Goal: Task Accomplishment & Management: Complete application form

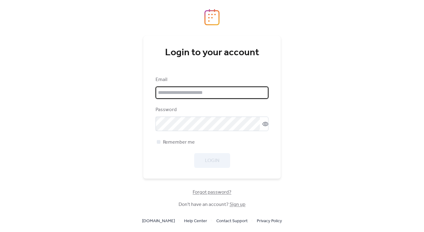
type input "**********"
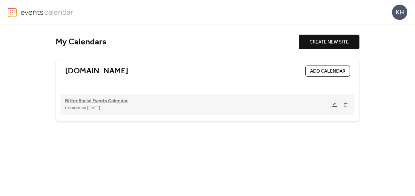
click at [118, 103] on span "Bitter Social Events Calendar" at bounding box center [96, 101] width 63 height 7
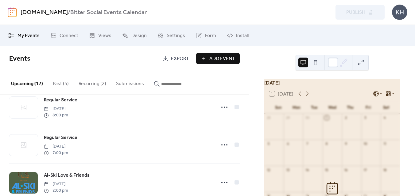
scroll to position [11, 0]
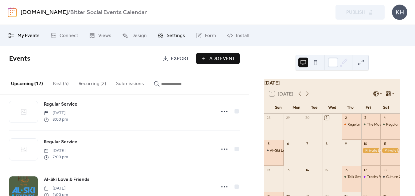
click at [172, 37] on span "Settings" at bounding box center [176, 35] width 18 height 7
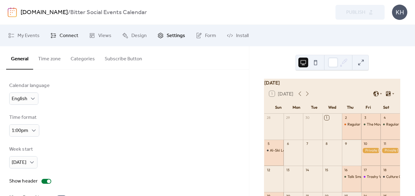
click at [72, 36] on span "Connect" at bounding box center [69, 35] width 19 height 7
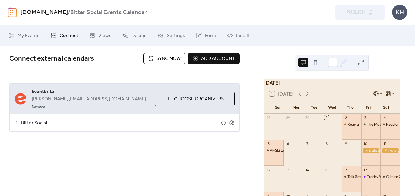
click at [92, 96] on div "kim@bittersocialraleigh.com Remove" at bounding box center [91, 102] width 118 height 15
click at [40, 120] on span "Bitter Social" at bounding box center [121, 123] width 200 height 7
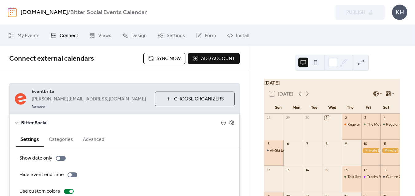
click at [170, 56] on span "Sync now" at bounding box center [168, 58] width 24 height 7
click at [33, 33] on span "My Events" at bounding box center [28, 35] width 22 height 7
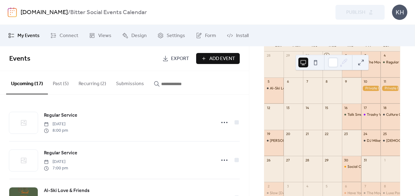
scroll to position [65, 0]
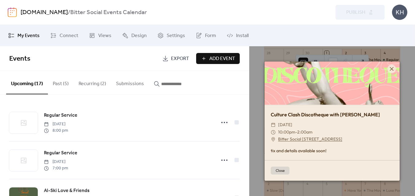
scroll to position [23, 0]
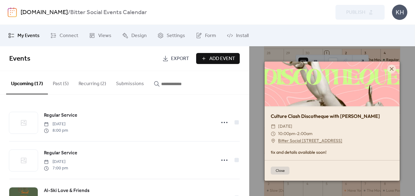
click at [281, 168] on button "Close" at bounding box center [280, 171] width 19 height 8
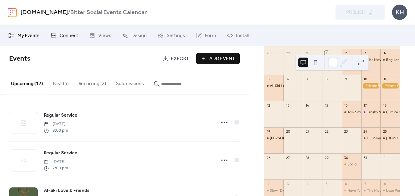
click at [71, 33] on span "Connect" at bounding box center [69, 35] width 19 height 7
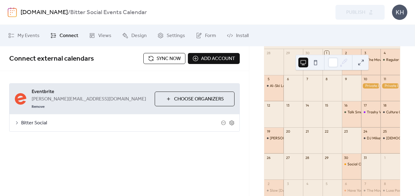
click at [40, 120] on span "Bitter Social" at bounding box center [121, 123] width 200 height 7
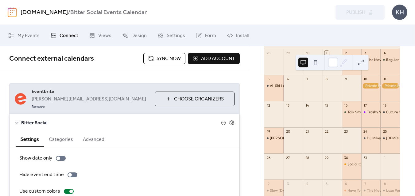
click at [40, 120] on span "Bitter Social" at bounding box center [121, 123] width 200 height 7
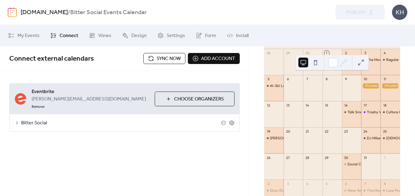
click at [168, 59] on span "Sync now" at bounding box center [168, 58] width 24 height 7
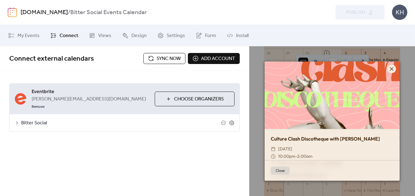
click at [391, 68] on icon at bounding box center [392, 69] width 4 height 4
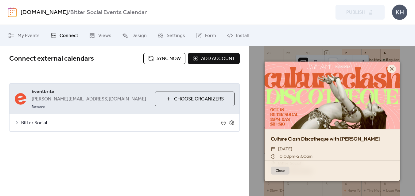
click at [391, 66] on icon at bounding box center [391, 68] width 7 height 7
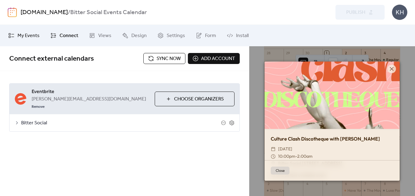
click at [26, 35] on span "My Events" at bounding box center [28, 35] width 22 height 7
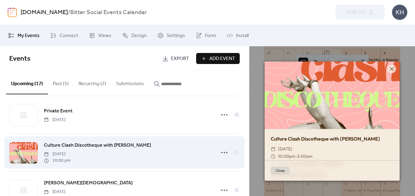
scroll to position [158, 0]
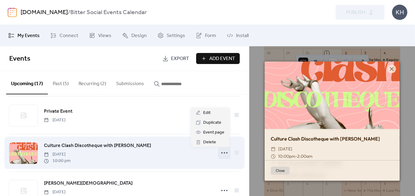
click at [225, 156] on icon at bounding box center [224, 153] width 10 height 10
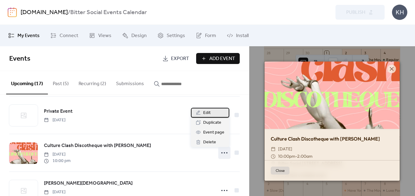
click at [205, 113] on span "Edit" at bounding box center [206, 113] width 7 height 7
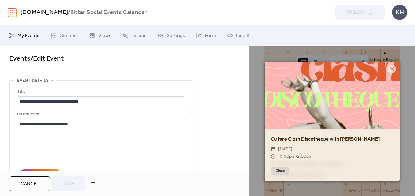
click at [36, 183] on span "Cancel" at bounding box center [30, 184] width 19 height 7
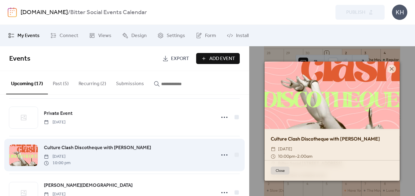
scroll to position [158, 0]
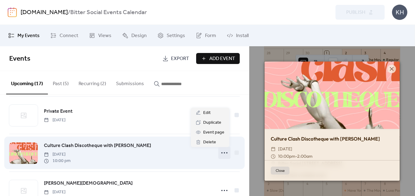
click at [224, 155] on icon at bounding box center [224, 153] width 10 height 10
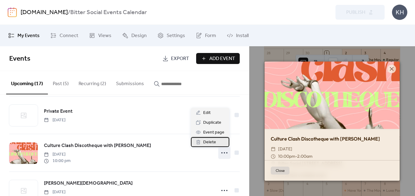
click at [215, 145] on span "Delete" at bounding box center [209, 142] width 13 height 7
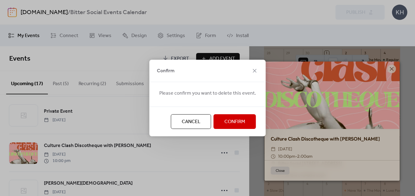
click at [240, 122] on span "Confirm" at bounding box center [234, 121] width 21 height 7
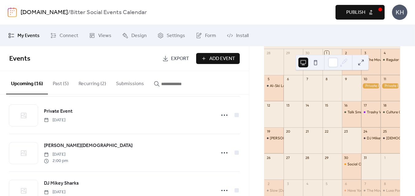
click at [347, 12] on span "Publish" at bounding box center [355, 12] width 19 height 7
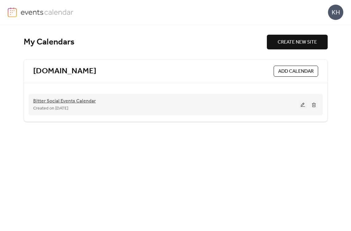
click at [83, 101] on span "Bitter Social Events Calendar" at bounding box center [64, 101] width 63 height 7
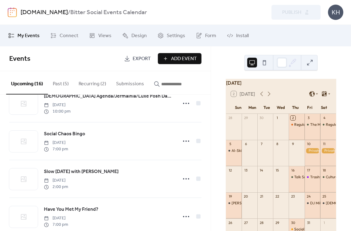
scroll to position [287, 0]
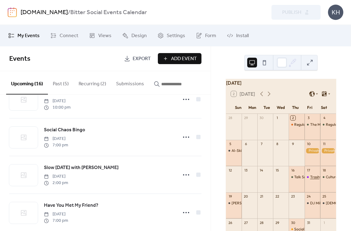
click at [312, 180] on div "Trashy Wine Club!" at bounding box center [325, 177] width 30 height 5
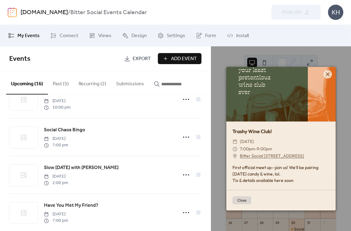
click at [246, 201] on button "Close" at bounding box center [241, 200] width 19 height 8
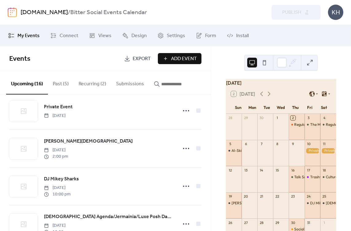
scroll to position [158, 0]
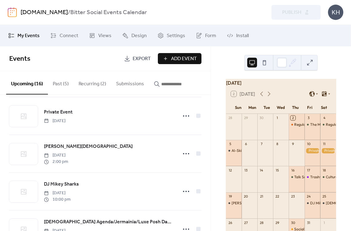
click at [84, 85] on button "Recurring (2)" at bounding box center [92, 82] width 37 height 23
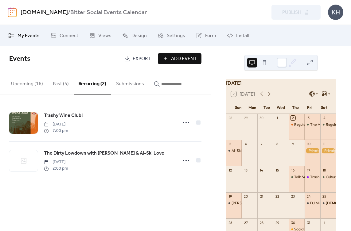
click at [124, 0] on div "bittersocialraleigh.com / Bitter Social Events Calendar Preview Publish KH" at bounding box center [175, 12] width 335 height 25
click at [297, 180] on div "Talk Smutty to Me" at bounding box center [308, 177] width 29 height 5
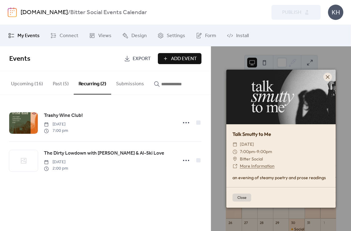
click at [258, 165] on link "More Information" at bounding box center [257, 166] width 35 height 6
click at [63, 37] on span "Connect" at bounding box center [69, 35] width 19 height 7
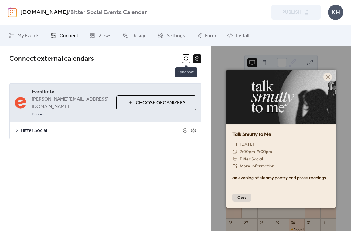
click at [185, 61] on button at bounding box center [186, 58] width 9 height 9
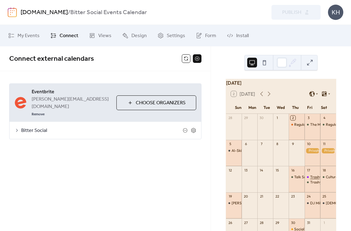
click at [311, 180] on div "Trashy Wine Club!" at bounding box center [325, 177] width 30 height 5
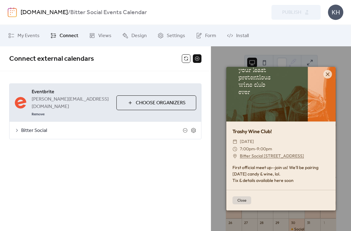
click at [246, 200] on button "Close" at bounding box center [241, 200] width 19 height 8
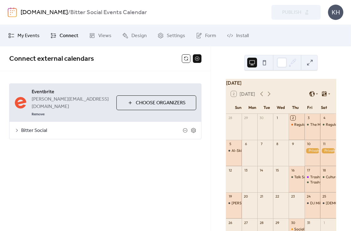
click at [34, 37] on span "My Events" at bounding box center [28, 35] width 22 height 7
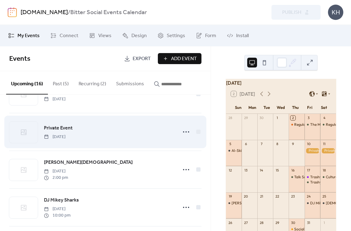
scroll to position [146, 0]
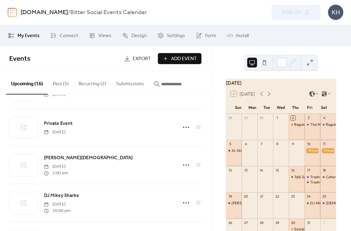
click at [86, 82] on button "Recurring (2)" at bounding box center [92, 82] width 37 height 23
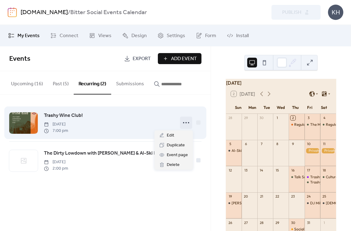
click at [184, 123] on icon at bounding box center [186, 123] width 10 height 10
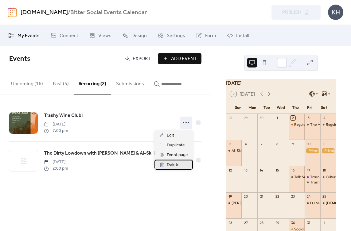
click at [175, 164] on span "Delete" at bounding box center [173, 164] width 13 height 7
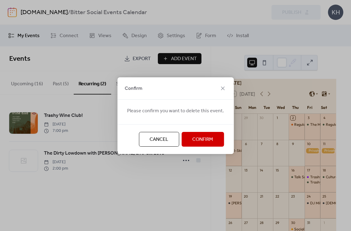
click at [203, 140] on span "Confirm" at bounding box center [202, 139] width 21 height 7
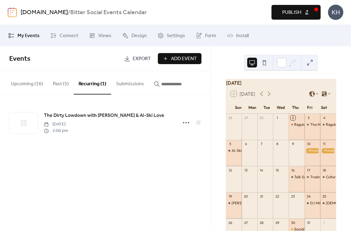
click at [23, 83] on button "Upcoming (16)" at bounding box center [27, 82] width 42 height 23
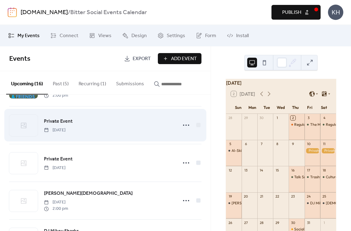
scroll to position [101, 0]
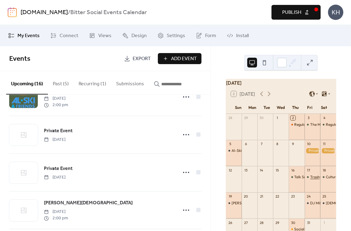
click at [311, 179] on div "Trashy Wine Club" at bounding box center [324, 177] width 29 height 5
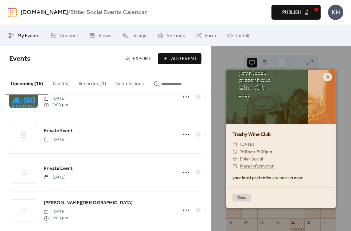
click at [330, 76] on icon at bounding box center [327, 76] width 7 height 7
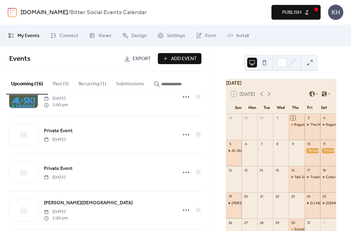
click at [293, 11] on span "Publish" at bounding box center [291, 12] width 19 height 7
click at [64, 35] on span "Connect" at bounding box center [69, 35] width 19 height 7
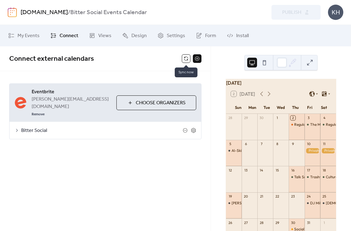
click at [188, 56] on button at bounding box center [186, 58] width 9 height 9
click at [310, 180] on div "Trashy Wine Club" at bounding box center [324, 177] width 29 height 5
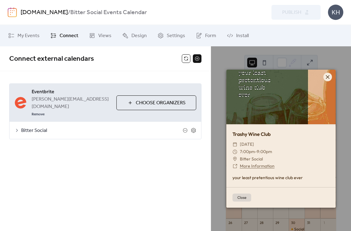
click at [329, 75] on icon at bounding box center [327, 76] width 7 height 7
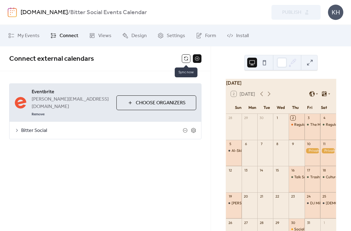
click at [187, 58] on button at bounding box center [186, 58] width 9 height 9
click at [311, 180] on div "Trashy Wine Club" at bounding box center [324, 177] width 29 height 5
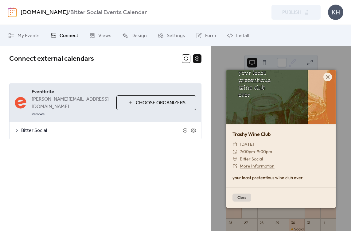
click at [329, 75] on icon at bounding box center [327, 76] width 7 height 7
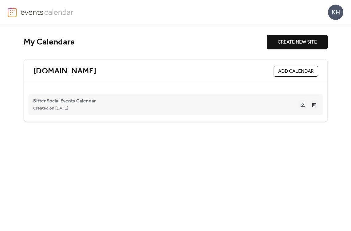
click at [71, 98] on span "Bitter Social Events Calendar" at bounding box center [64, 101] width 63 height 7
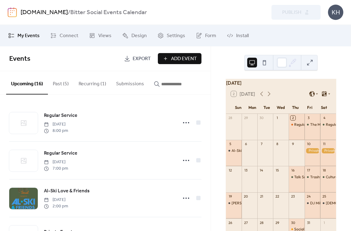
click at [173, 60] on span "Add Event" at bounding box center [184, 58] width 26 height 7
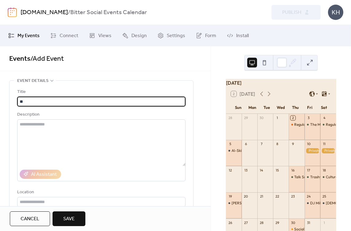
type input "*"
type input "**********"
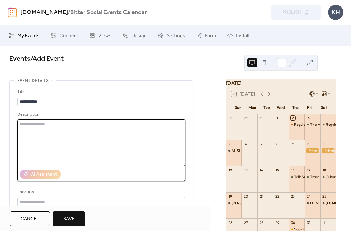
click at [60, 125] on textarea at bounding box center [101, 142] width 168 height 47
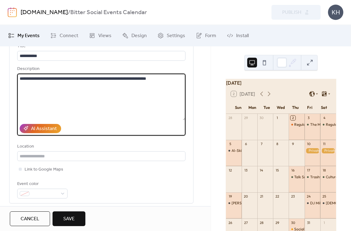
scroll to position [46, 0]
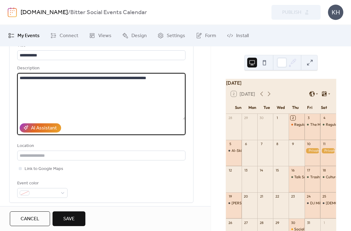
type textarea "**********"
click at [48, 163] on div "**********" at bounding box center [101, 120] width 168 height 156
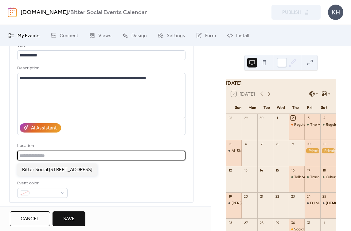
click at [50, 158] on input "text" at bounding box center [101, 156] width 168 height 10
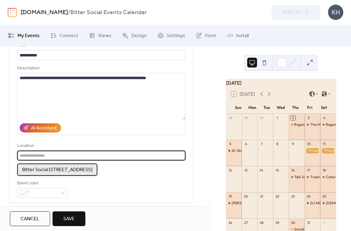
click at [47, 169] on span "Bitter Social [STREET_ADDRESS]" at bounding box center [57, 169] width 70 height 7
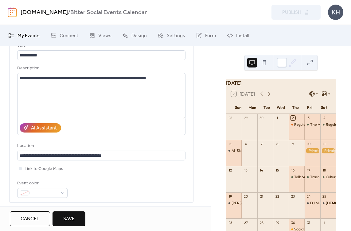
type input "**********"
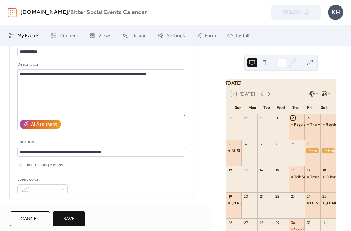
scroll to position [51, 0]
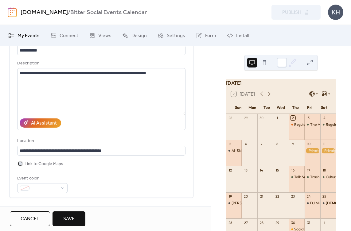
click at [21, 164] on div at bounding box center [20, 163] width 3 height 3
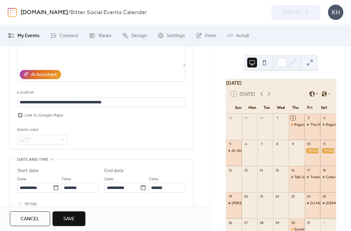
scroll to position [103, 0]
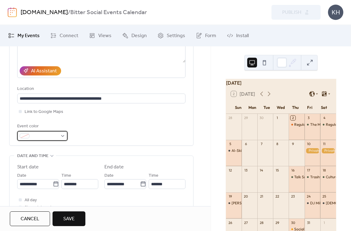
click at [63, 137] on div at bounding box center [42, 136] width 50 height 10
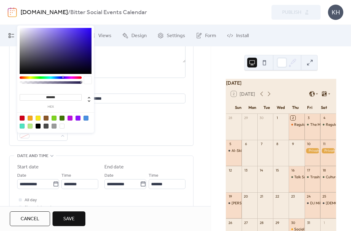
click at [31, 118] on div at bounding box center [30, 118] width 5 height 5
type input "*******"
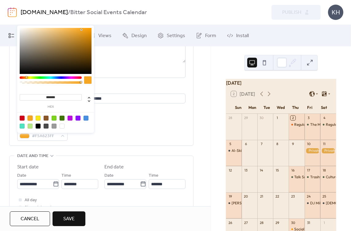
click at [100, 134] on div "Event color #F5A623FF" at bounding box center [101, 132] width 168 height 18
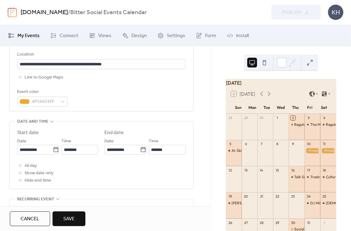
scroll to position [139, 0]
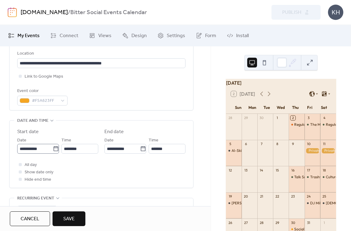
click at [54, 152] on icon at bounding box center [56, 149] width 6 height 6
click at [53, 153] on input "**********" at bounding box center [35, 149] width 36 height 10
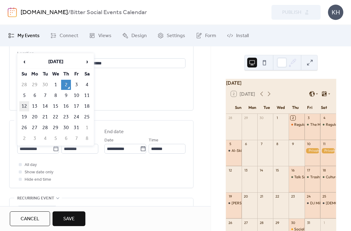
click at [24, 104] on td "12" at bounding box center [24, 106] width 10 height 10
type input "**********"
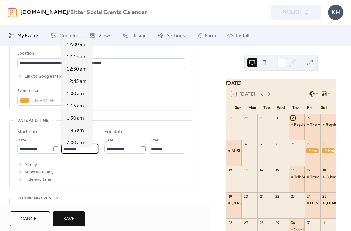
click at [84, 153] on input "********" at bounding box center [79, 149] width 37 height 10
click at [75, 142] on span "2:00 pm" at bounding box center [75, 142] width 17 height 7
type input "*******"
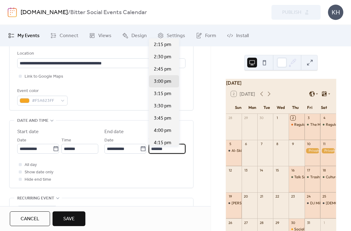
click at [162, 154] on input "*******" at bounding box center [166, 149] width 37 height 10
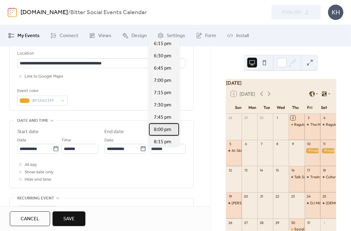
click at [166, 128] on span "8:00 pm" at bounding box center [162, 129] width 17 height 7
type input "*******"
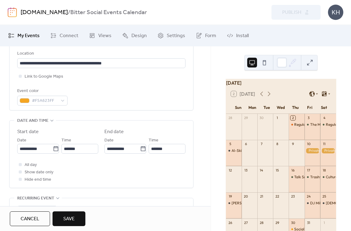
click at [146, 170] on div "All day Show date only Hide end time" at bounding box center [101, 172] width 168 height 22
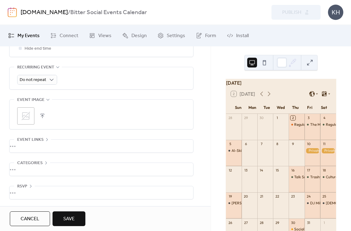
scroll to position [272, 0]
click at [71, 218] on span "Save" at bounding box center [68, 218] width 11 height 7
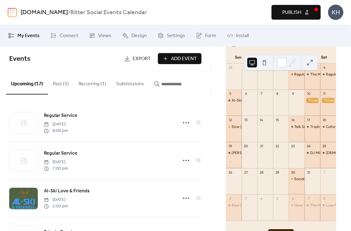
scroll to position [52, 0]
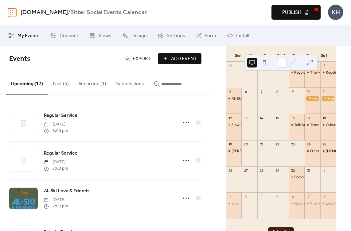
click at [283, 9] on span "Publish" at bounding box center [291, 12] width 19 height 7
